Goal: Book appointment/travel/reservation

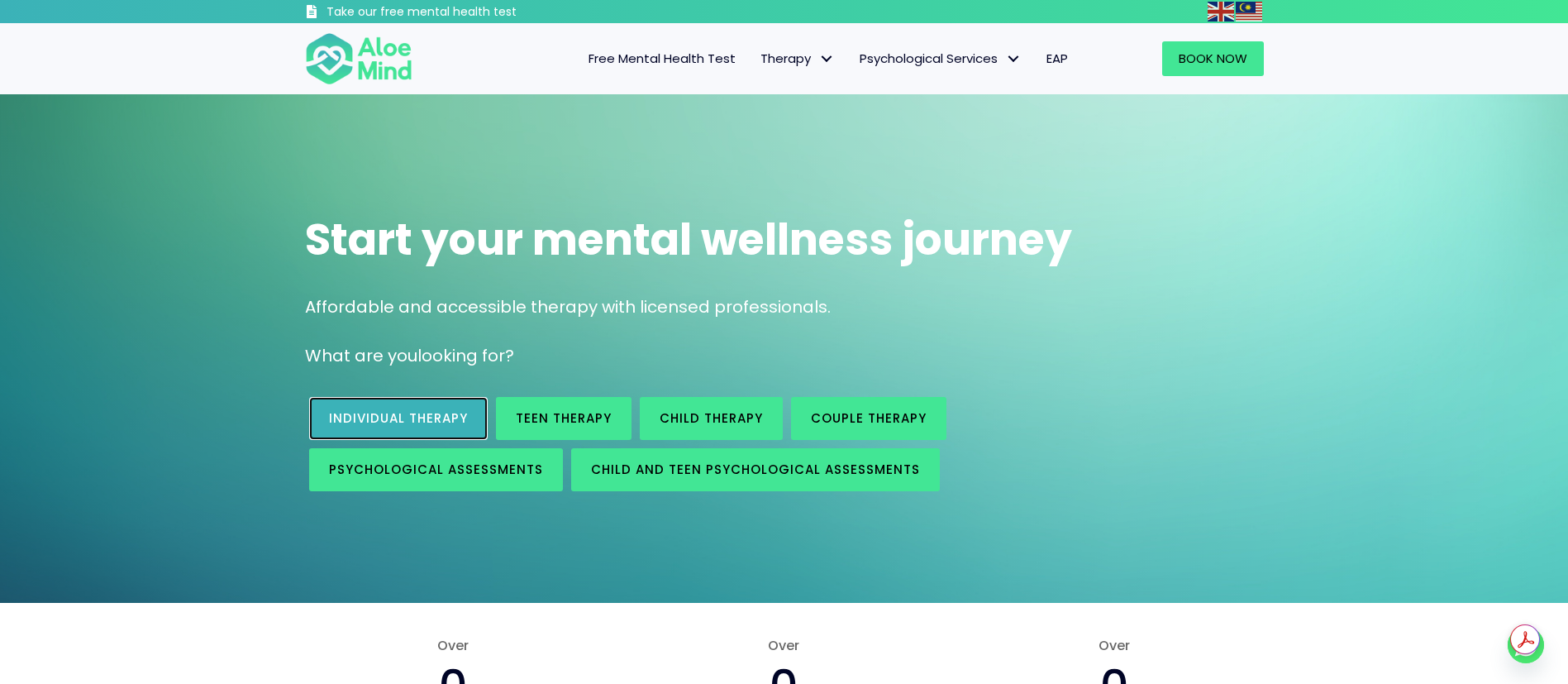
click at [408, 416] on span "Individual therapy" at bounding box center [398, 417] width 139 height 17
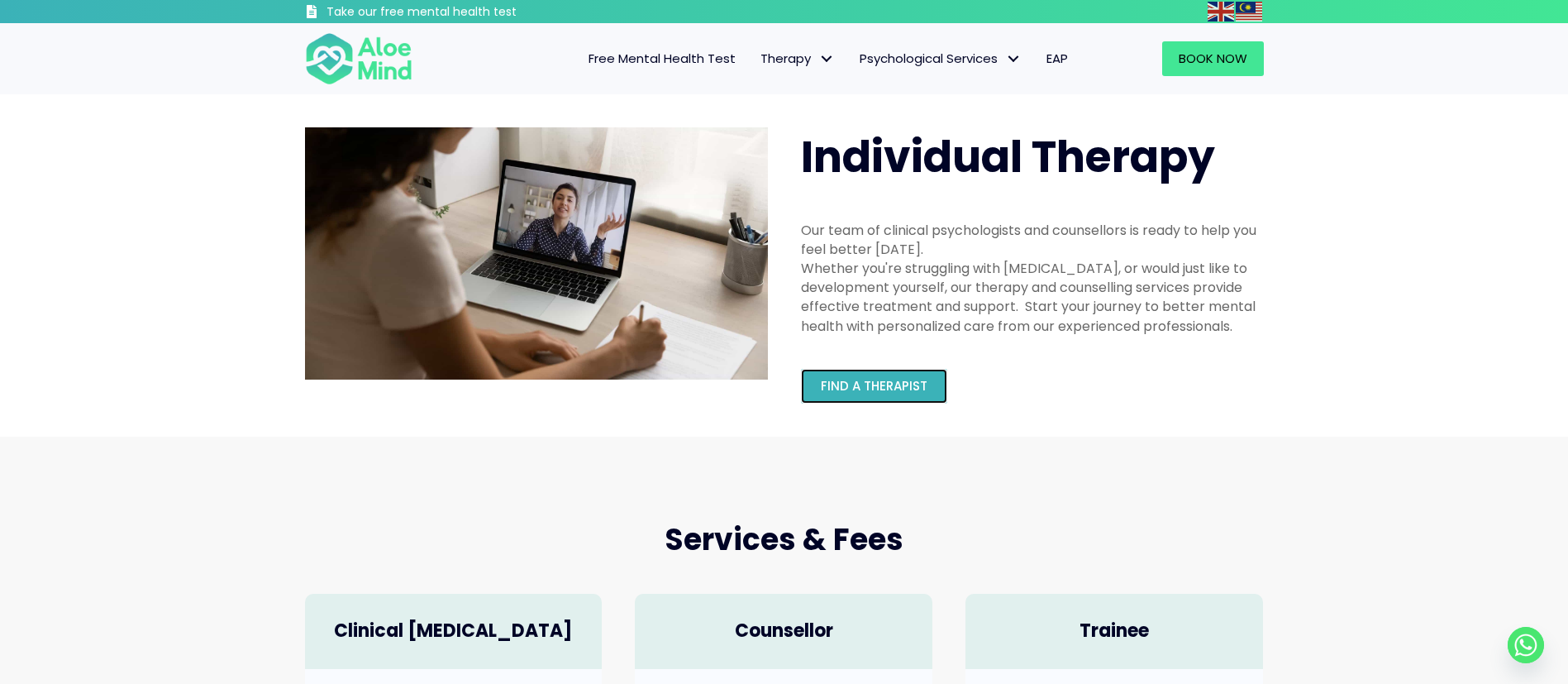
click at [913, 386] on span "Find a therapist" at bounding box center [874, 385] width 107 height 17
